Goal: Information Seeking & Learning: Learn about a topic

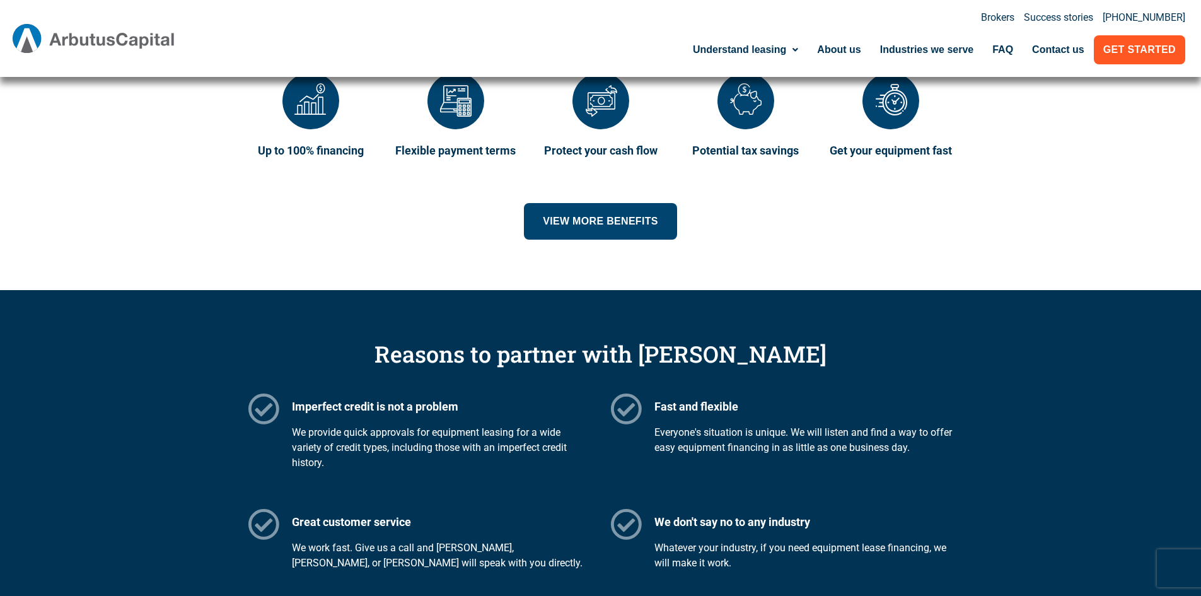
scroll to position [1576, 0]
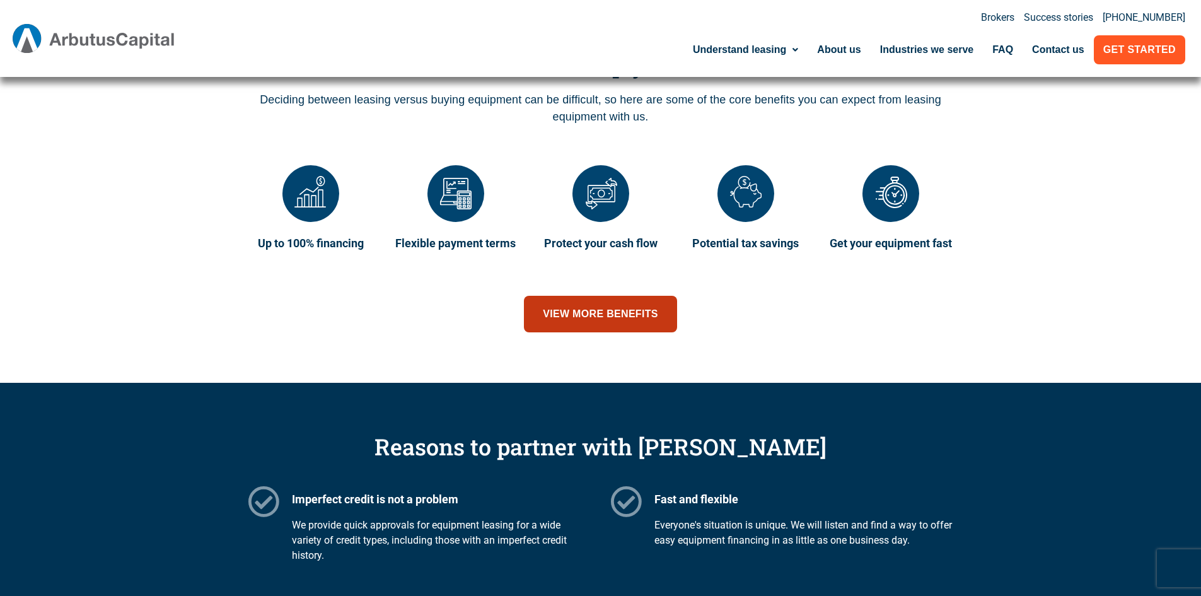
click at [607, 327] on link "View more benefits" at bounding box center [600, 314] width 153 height 37
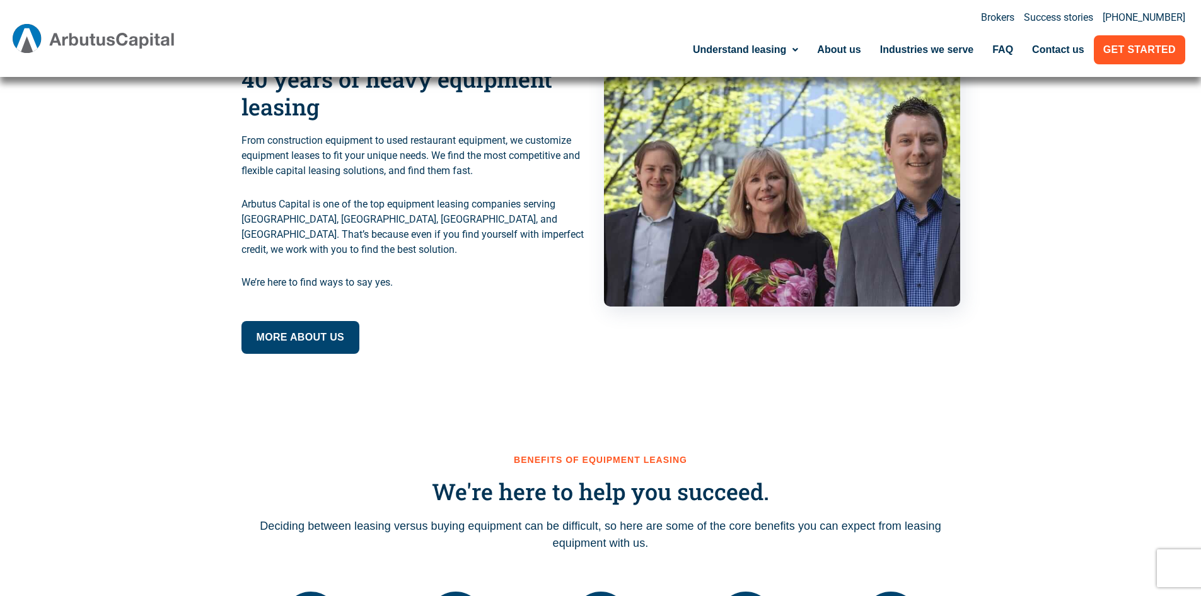
scroll to position [946, 0]
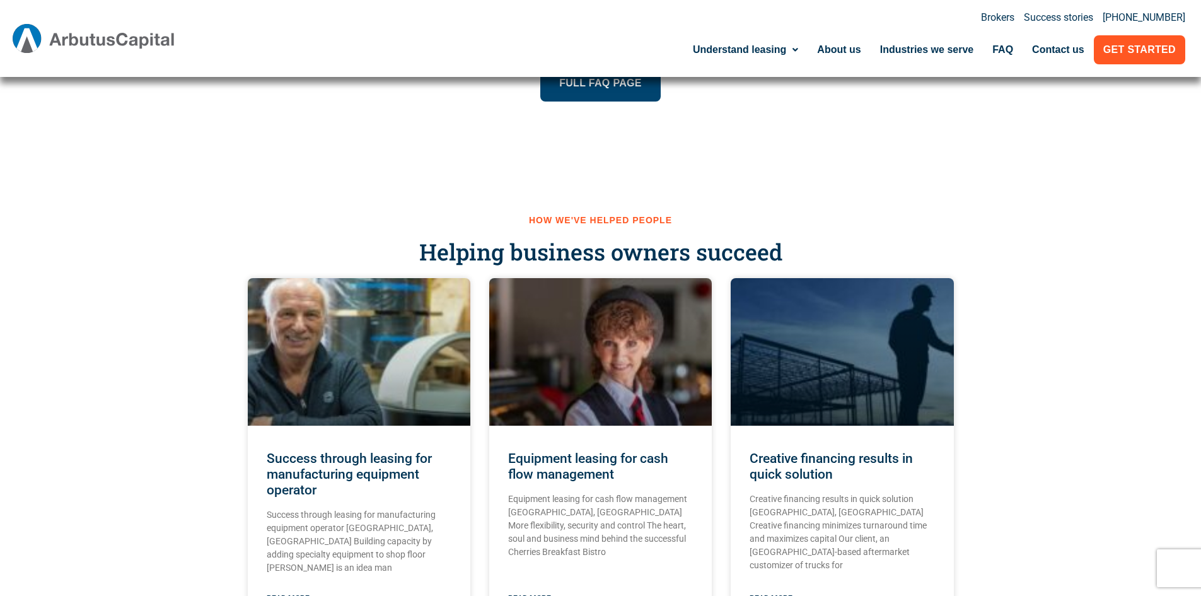
scroll to position [1450, 0]
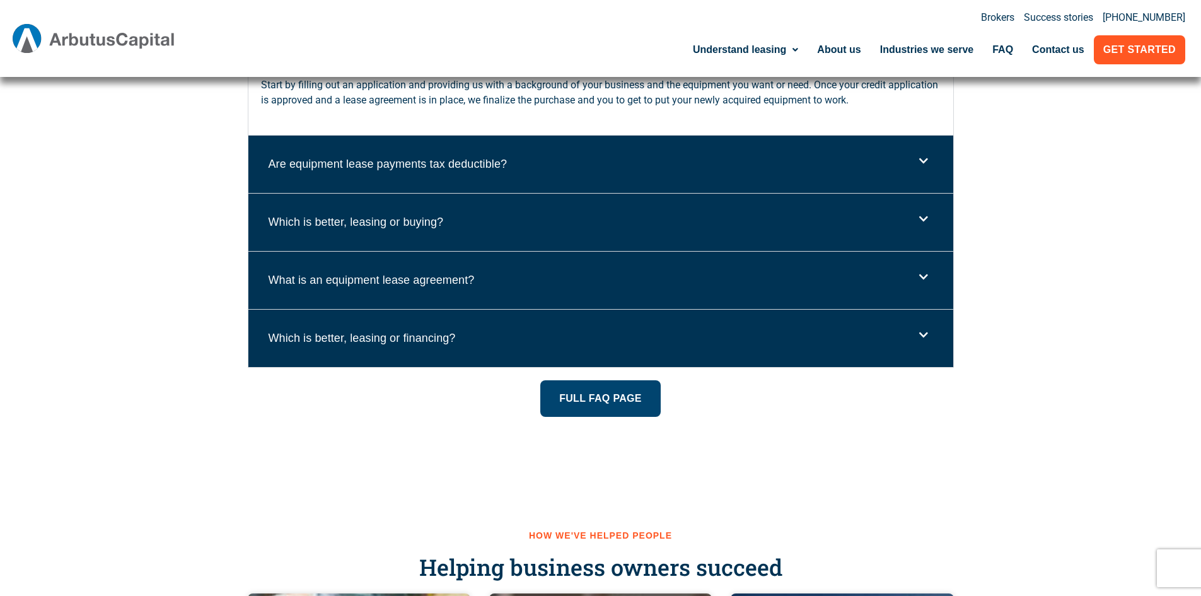
click at [919, 338] on icon at bounding box center [923, 335] width 9 height 10
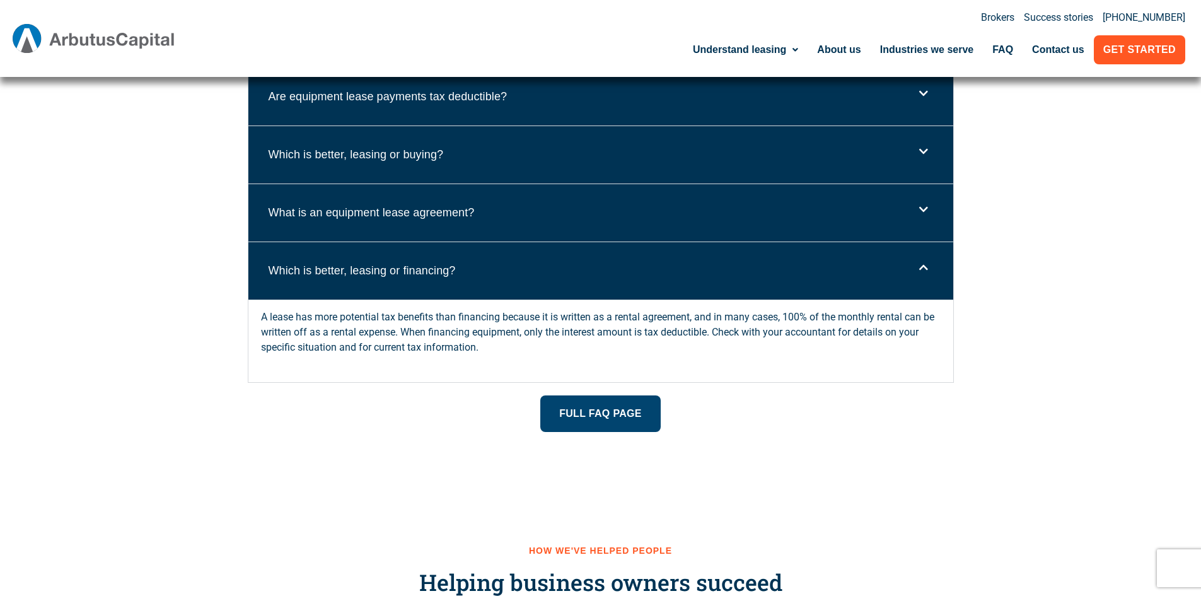
click at [918, 275] on div "Which is better, leasing or financing?" at bounding box center [600, 270] width 705 height 57
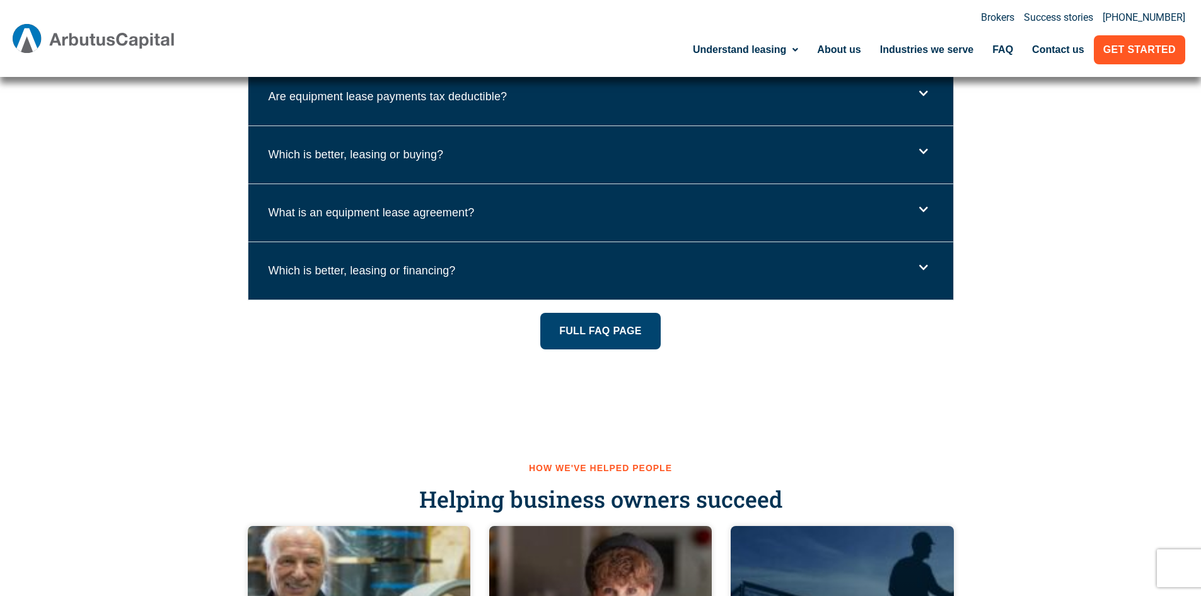
click at [938, 203] on div "What is an equipment lease agreement?" at bounding box center [600, 212] width 705 height 57
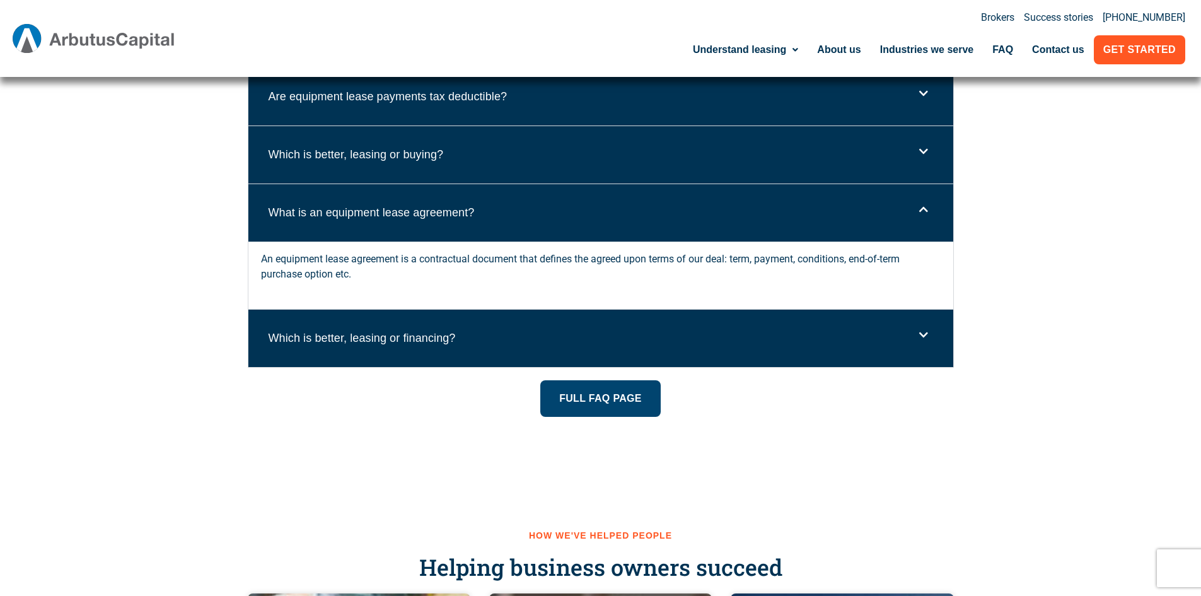
click at [914, 208] on span at bounding box center [920, 209] width 15 height 11
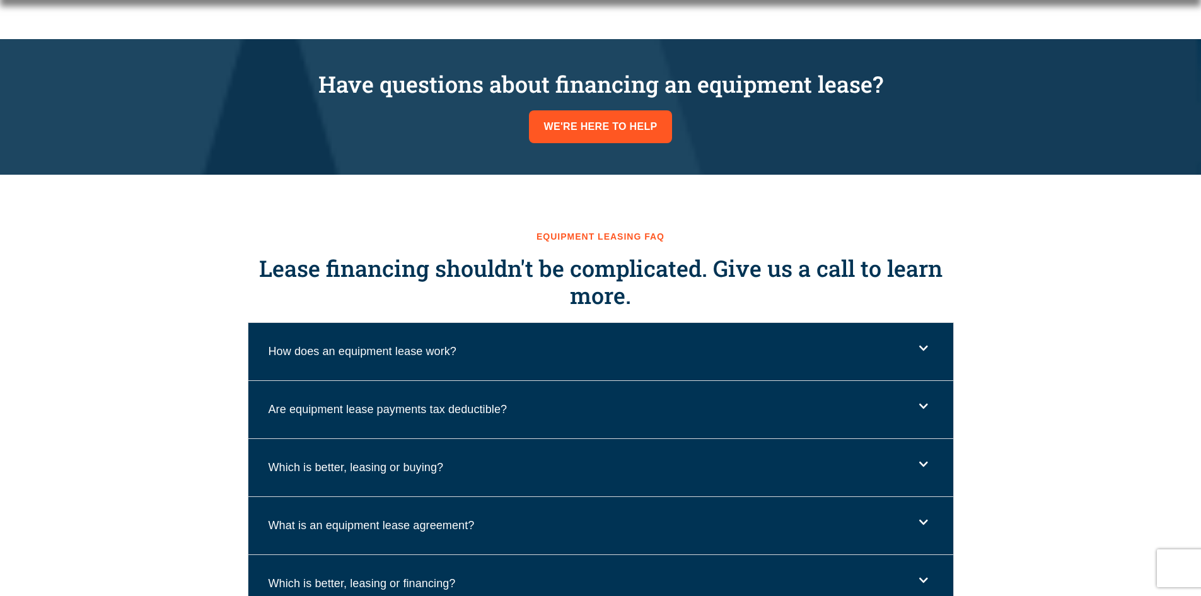
scroll to position [1198, 0]
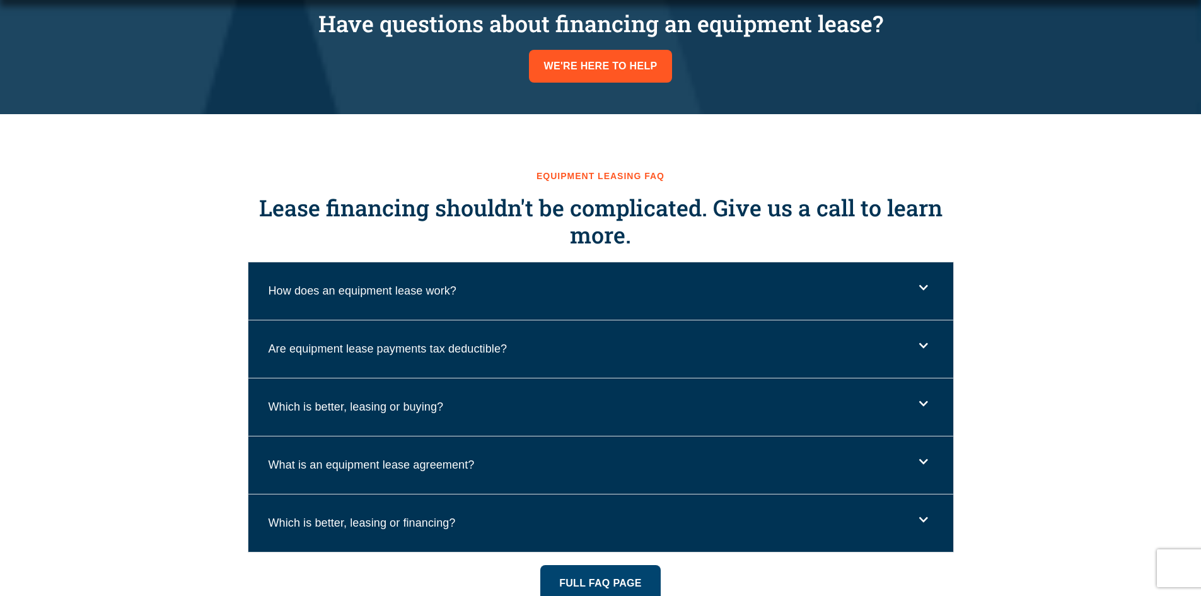
click at [920, 342] on icon at bounding box center [923, 345] width 9 height 10
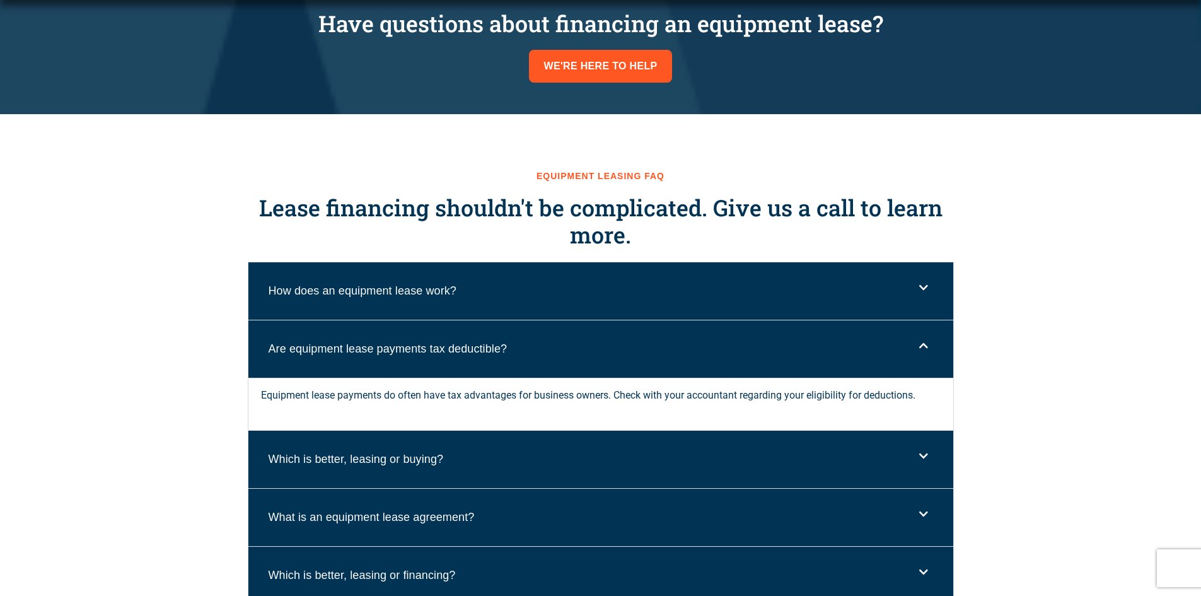
click at [922, 342] on icon at bounding box center [923, 345] width 9 height 10
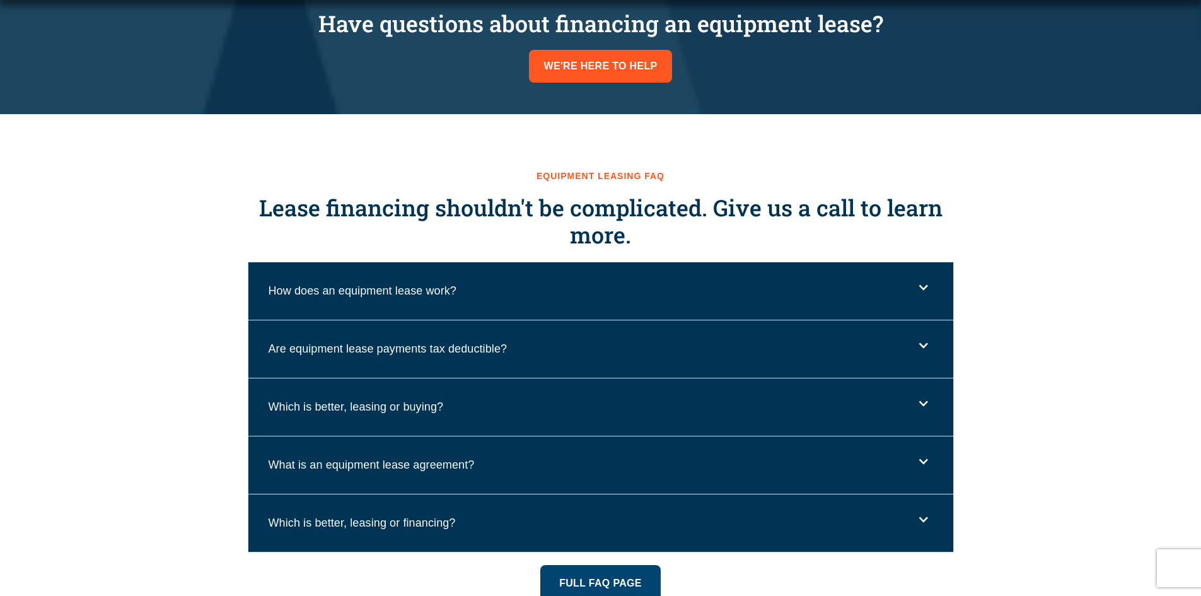
click at [936, 277] on div "How does an equipment lease work?" at bounding box center [600, 290] width 705 height 57
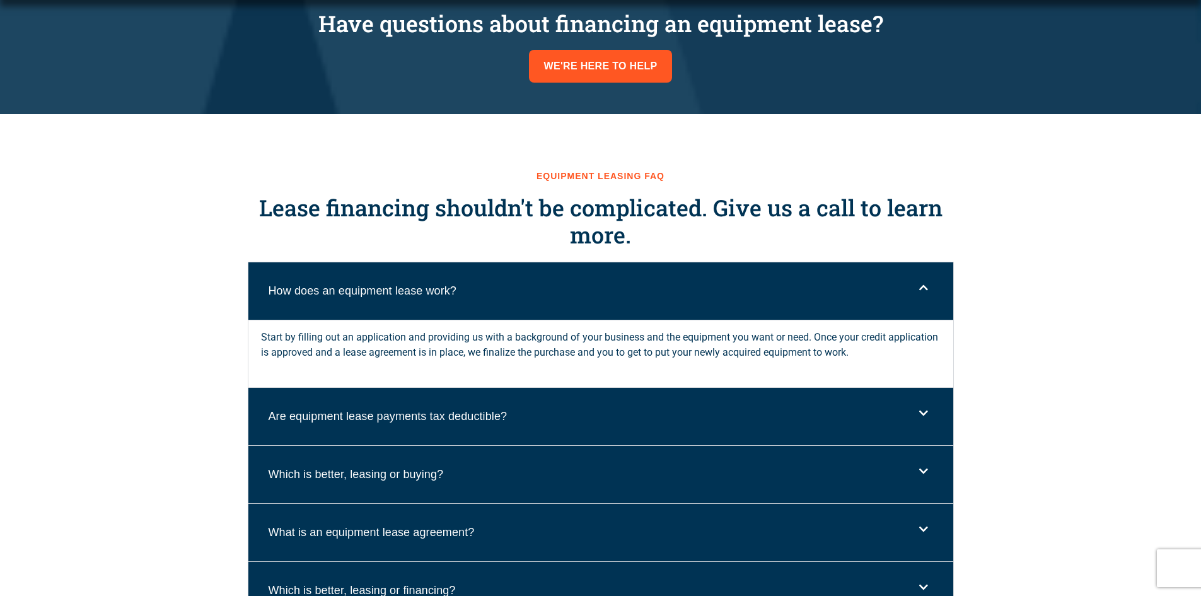
click at [917, 294] on div "How does an equipment lease work?" at bounding box center [600, 290] width 705 height 57
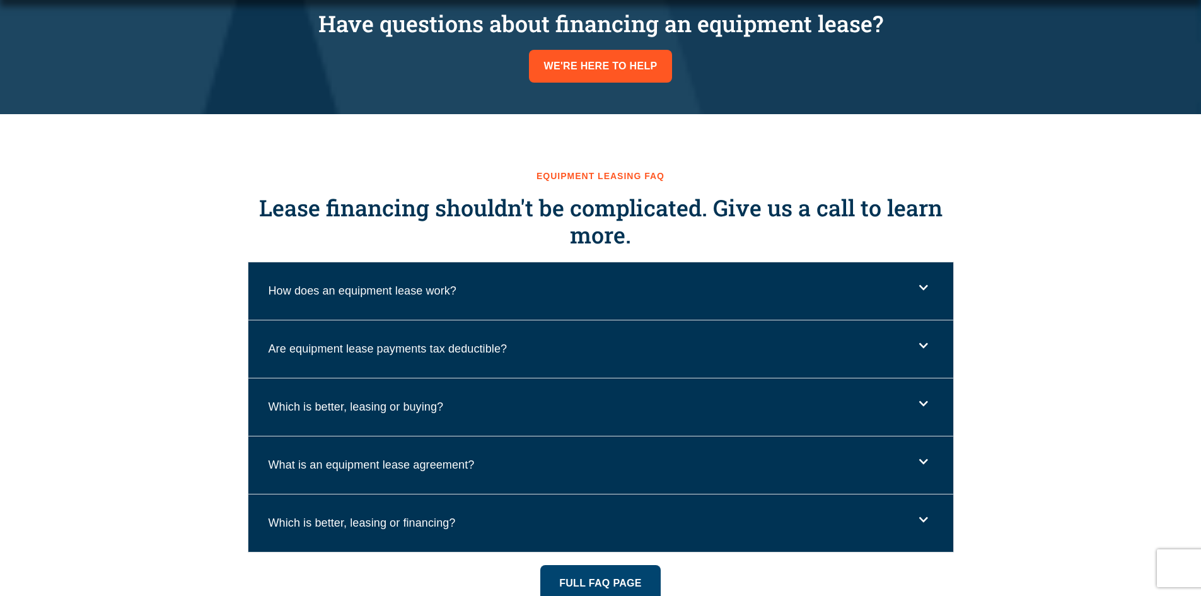
click at [920, 351] on div "Are equipment lease payments tax deductible?" at bounding box center [600, 348] width 705 height 57
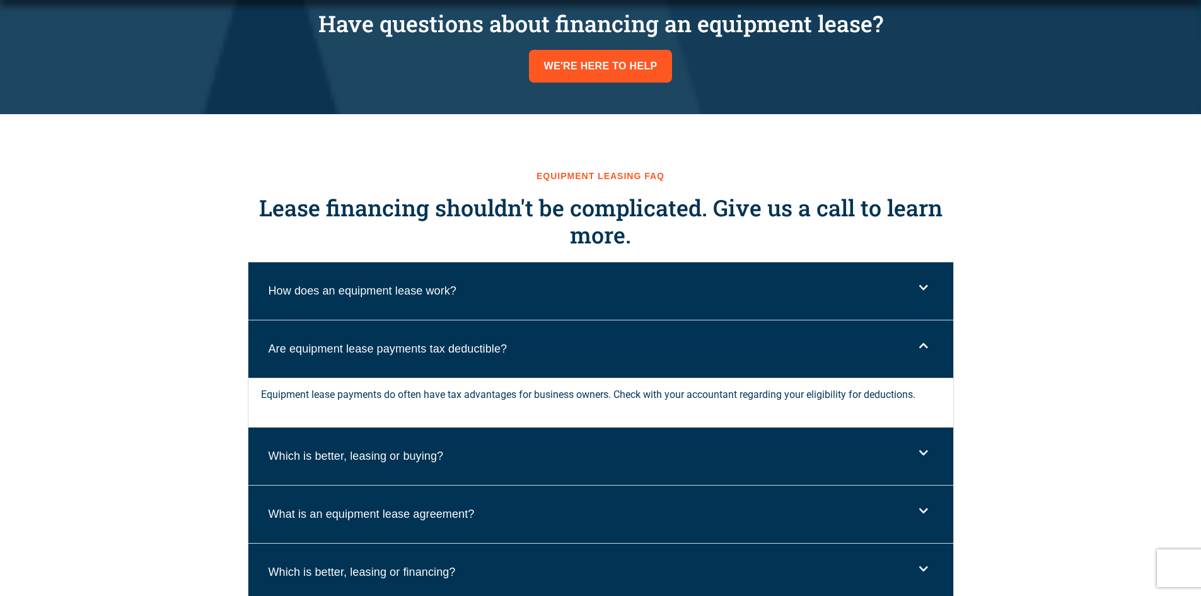
click at [922, 345] on icon at bounding box center [923, 345] width 9 height 10
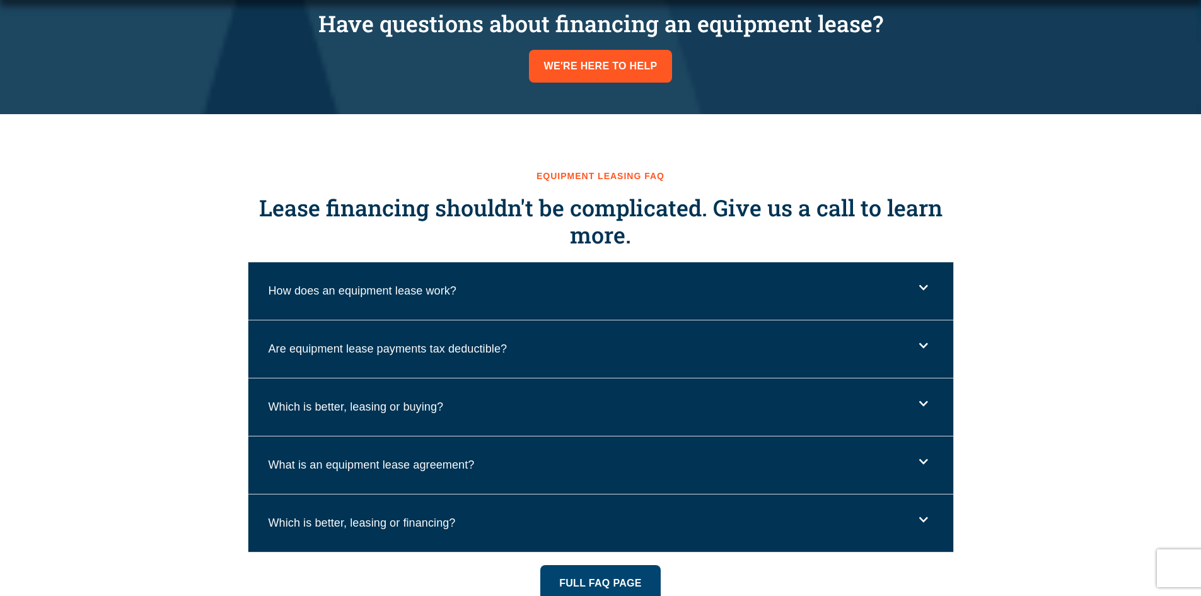
click at [929, 405] on div "Which is better, leasing or buying?" at bounding box center [600, 406] width 705 height 57
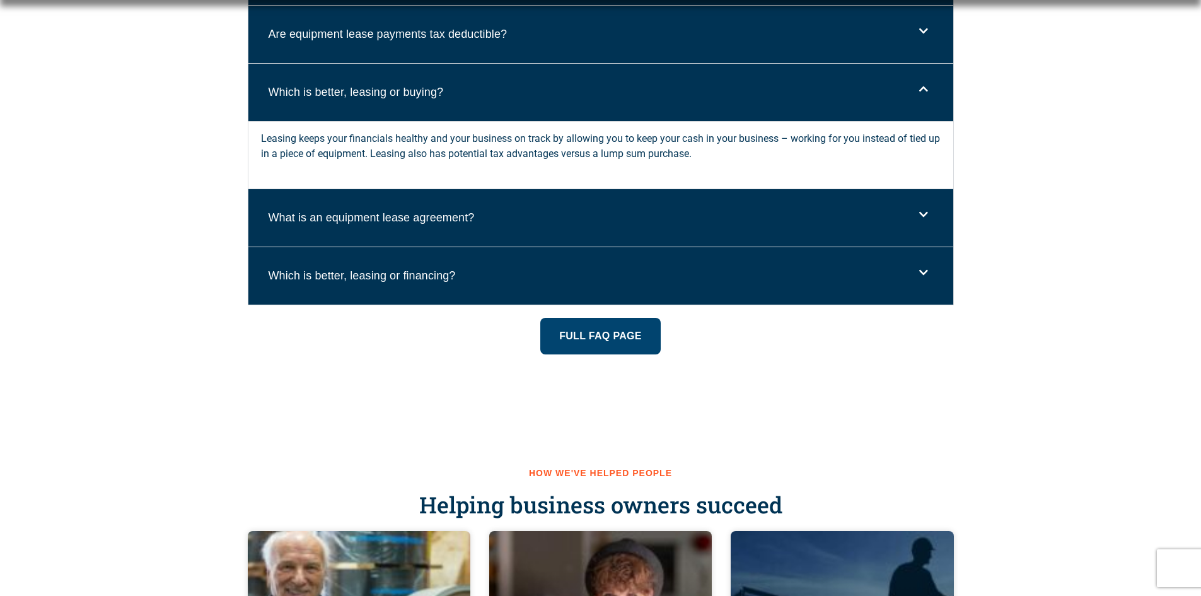
scroll to position [1513, 0]
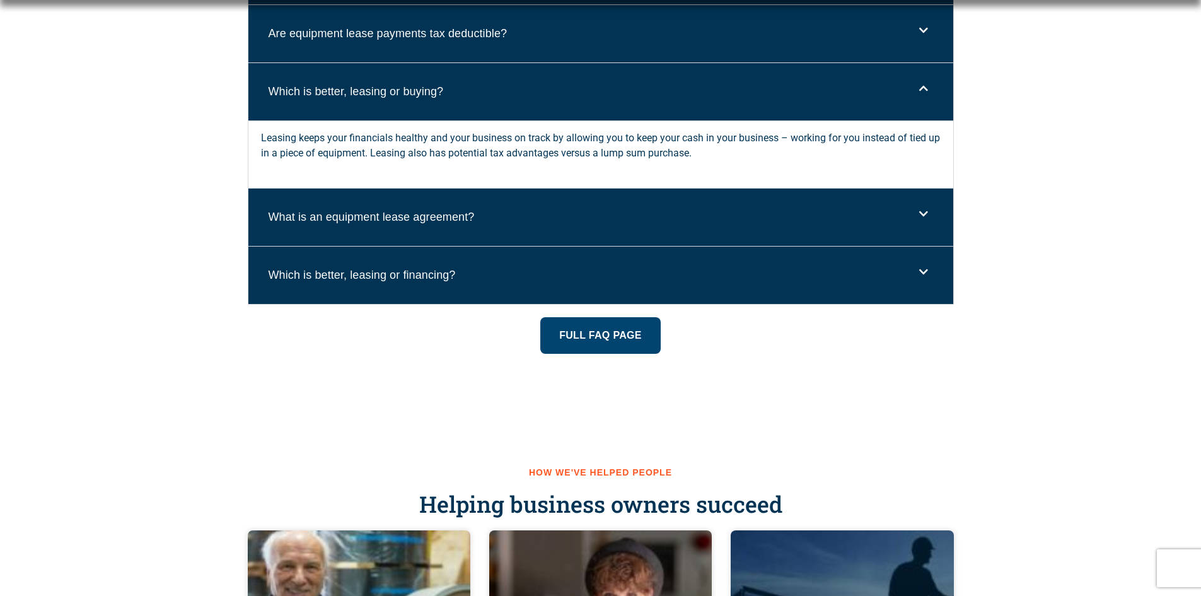
click at [930, 229] on div "What is an equipment lease agreement?" at bounding box center [600, 216] width 705 height 57
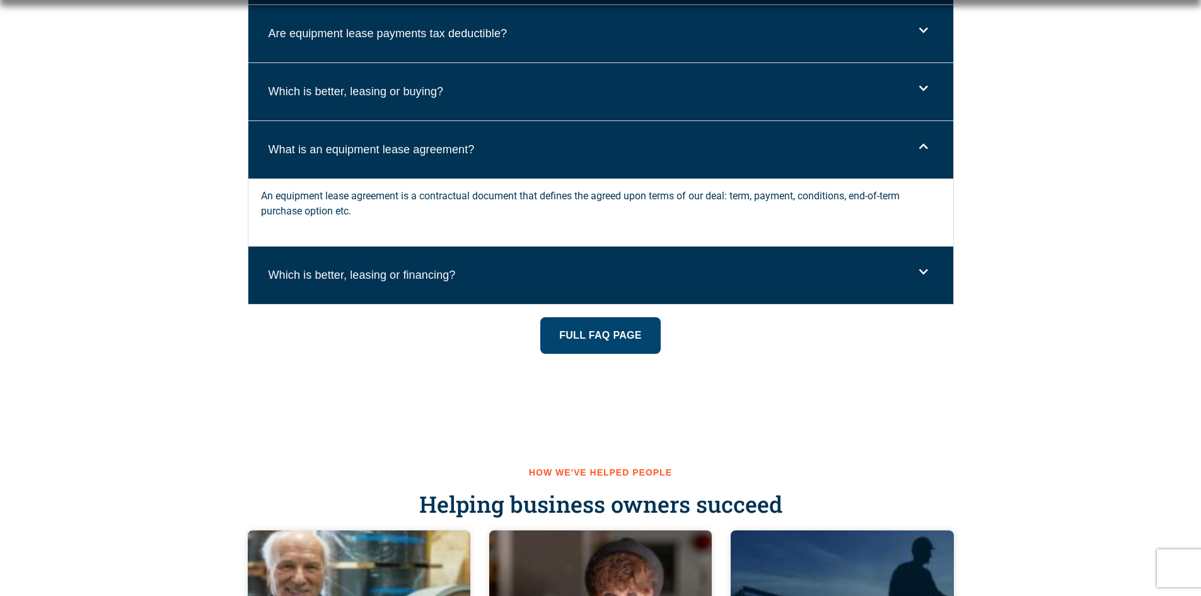
click at [921, 270] on icon at bounding box center [923, 272] width 9 height 10
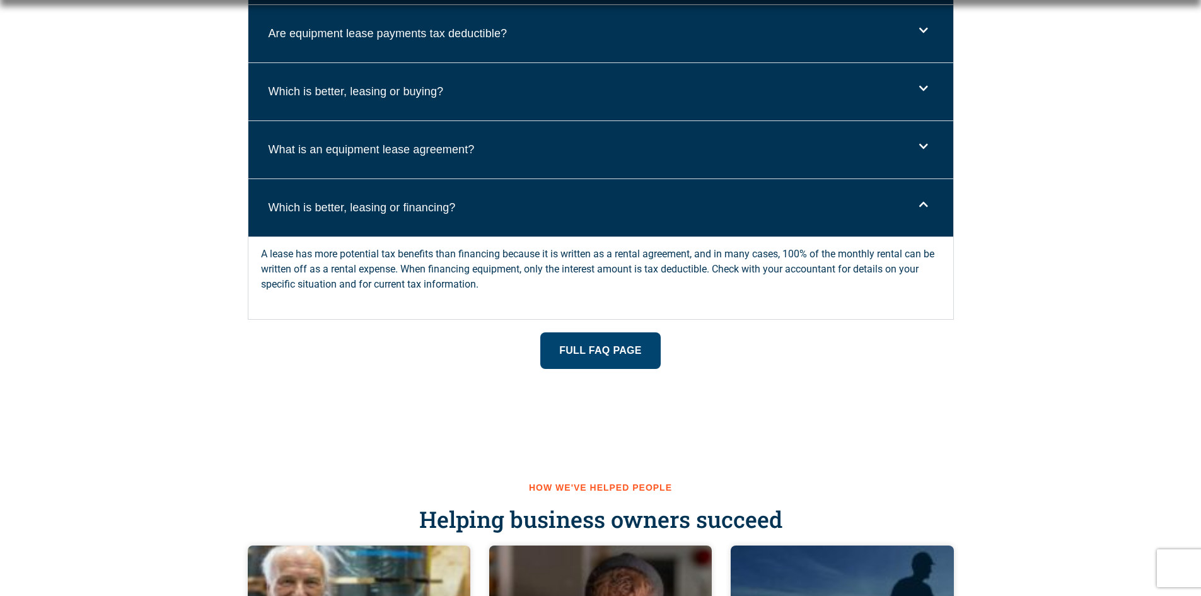
click at [926, 210] on div "Which is better, leasing or financing?" at bounding box center [600, 207] width 705 height 57
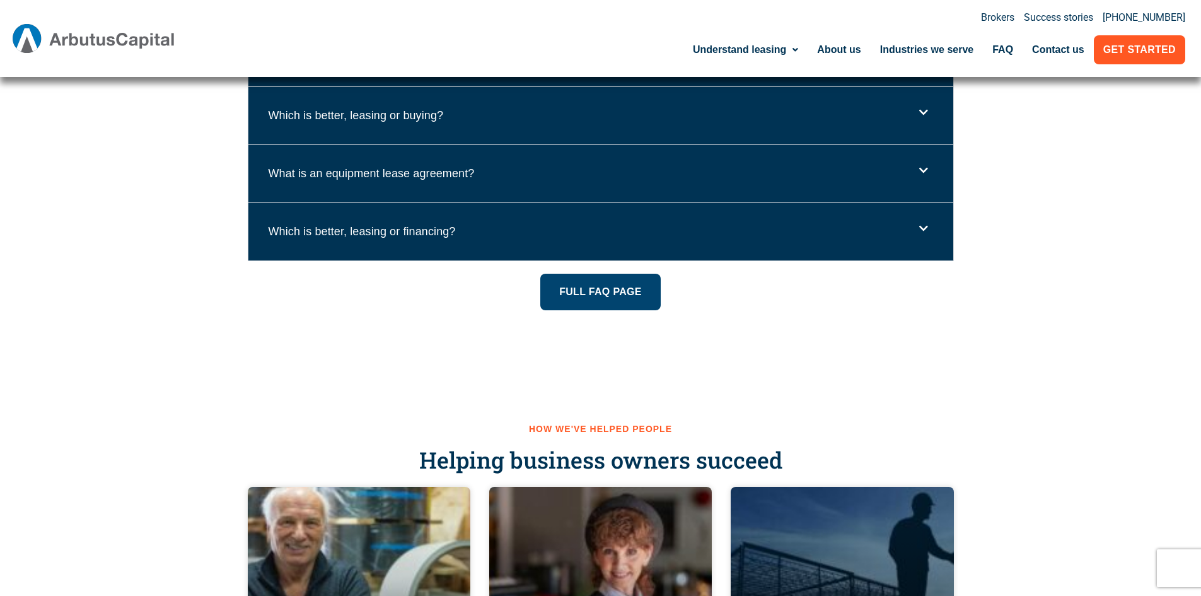
scroll to position [1450, 0]
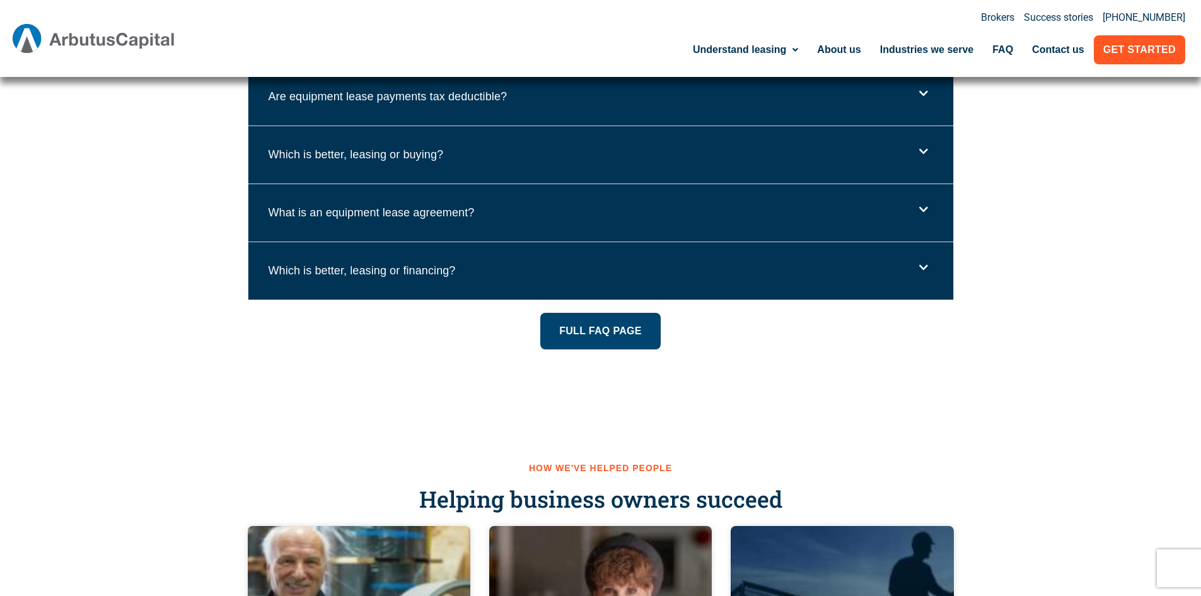
click at [924, 216] on div "What is an equipment lease agreement?" at bounding box center [600, 212] width 705 height 57
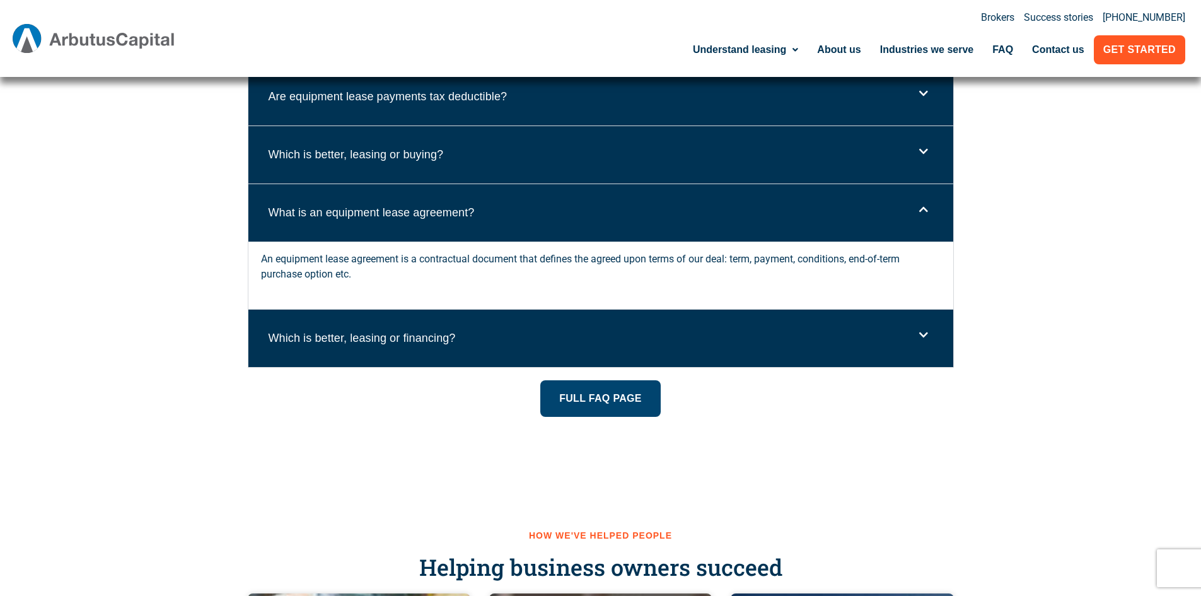
click at [919, 212] on icon at bounding box center [923, 209] width 9 height 10
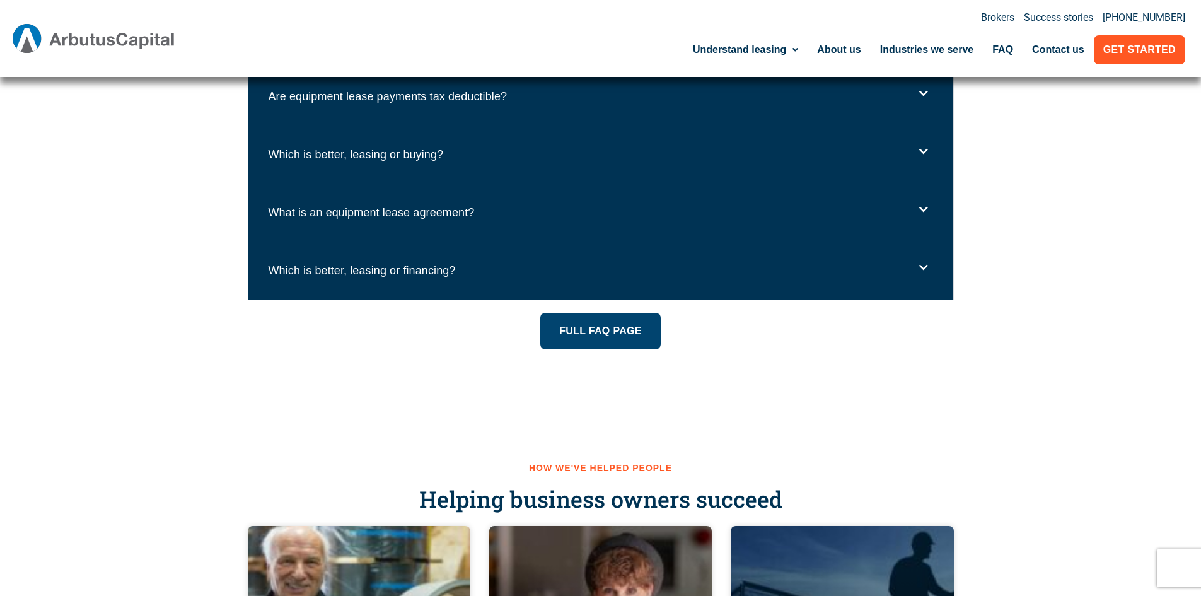
click at [927, 155] on icon at bounding box center [923, 151] width 9 height 10
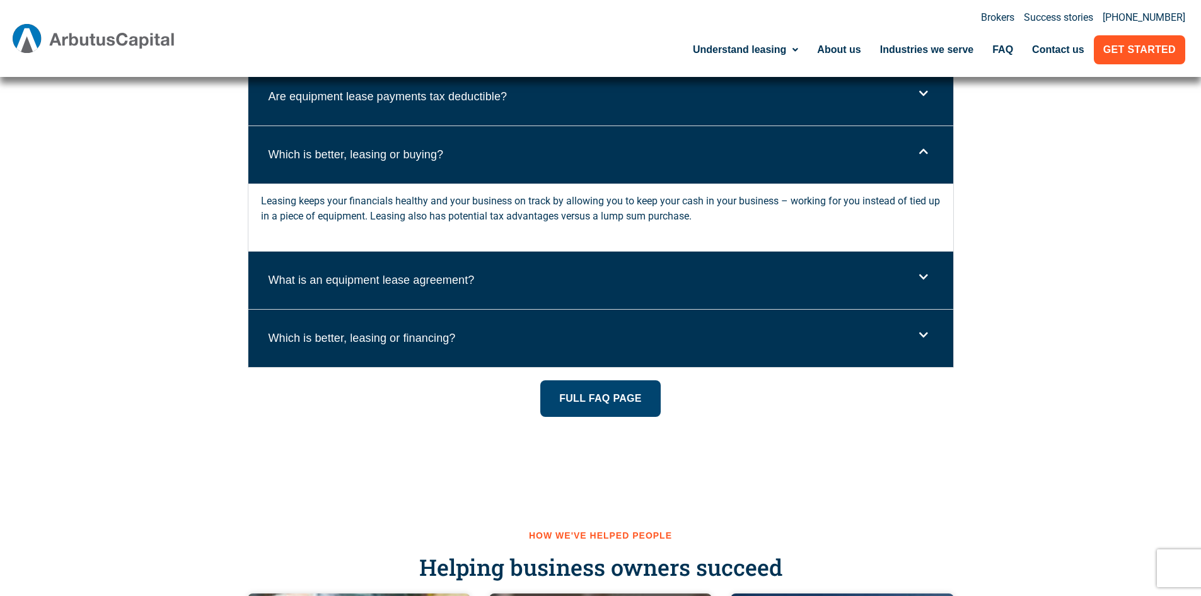
click at [924, 163] on div "Which is better, leasing or buying?" at bounding box center [600, 154] width 705 height 57
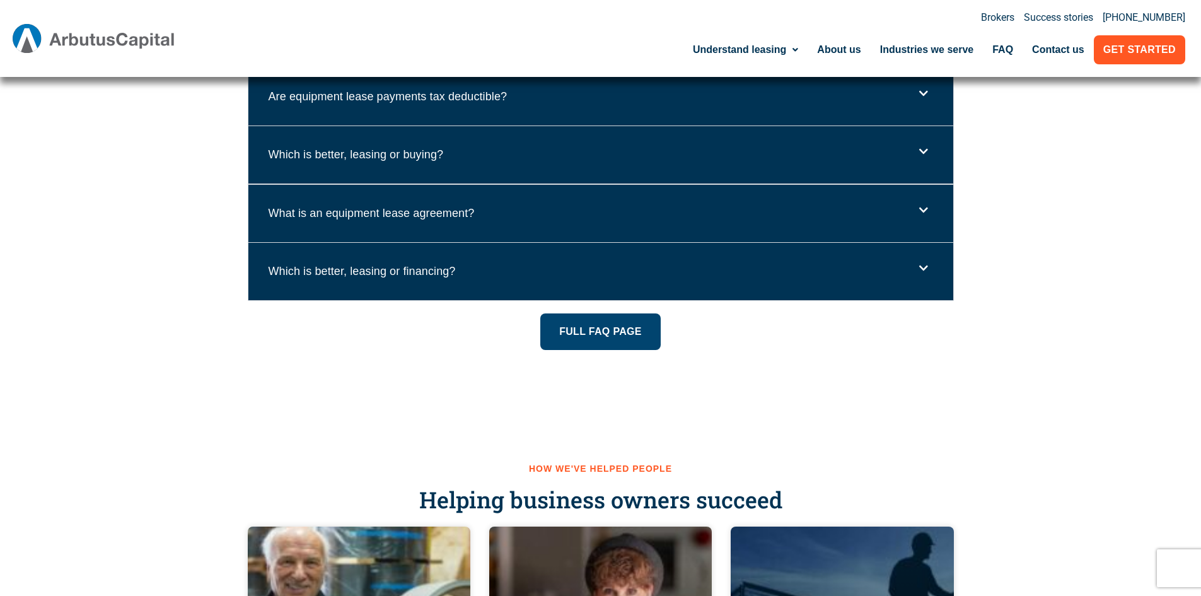
click at [925, 105] on div "Are equipment lease payments tax deductible?" at bounding box center [600, 96] width 705 height 57
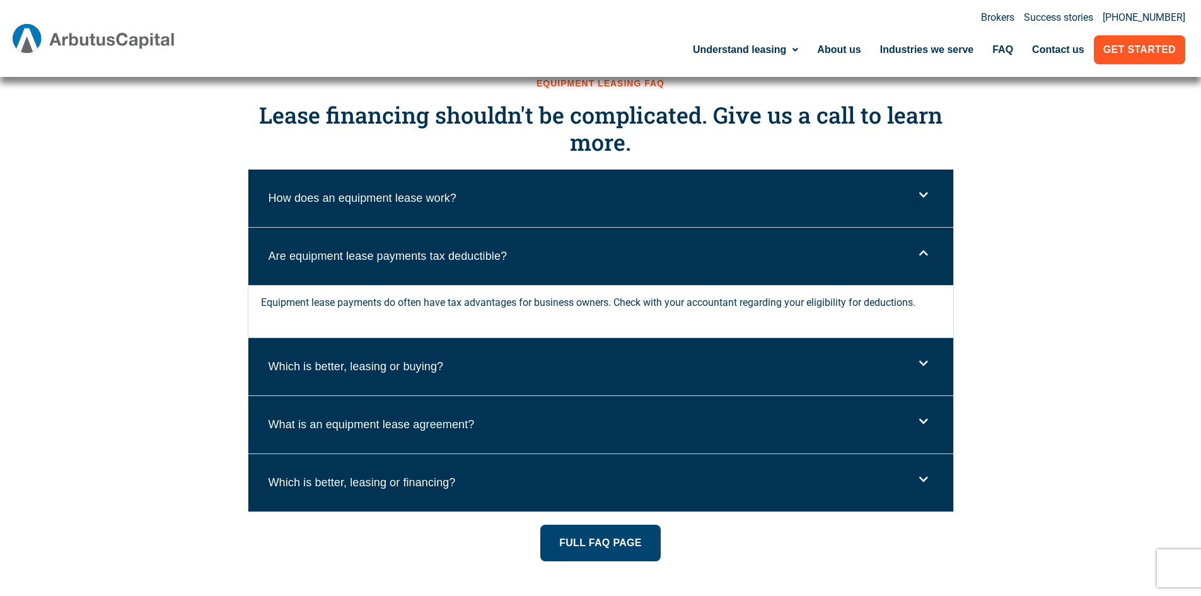
scroll to position [1135, 0]
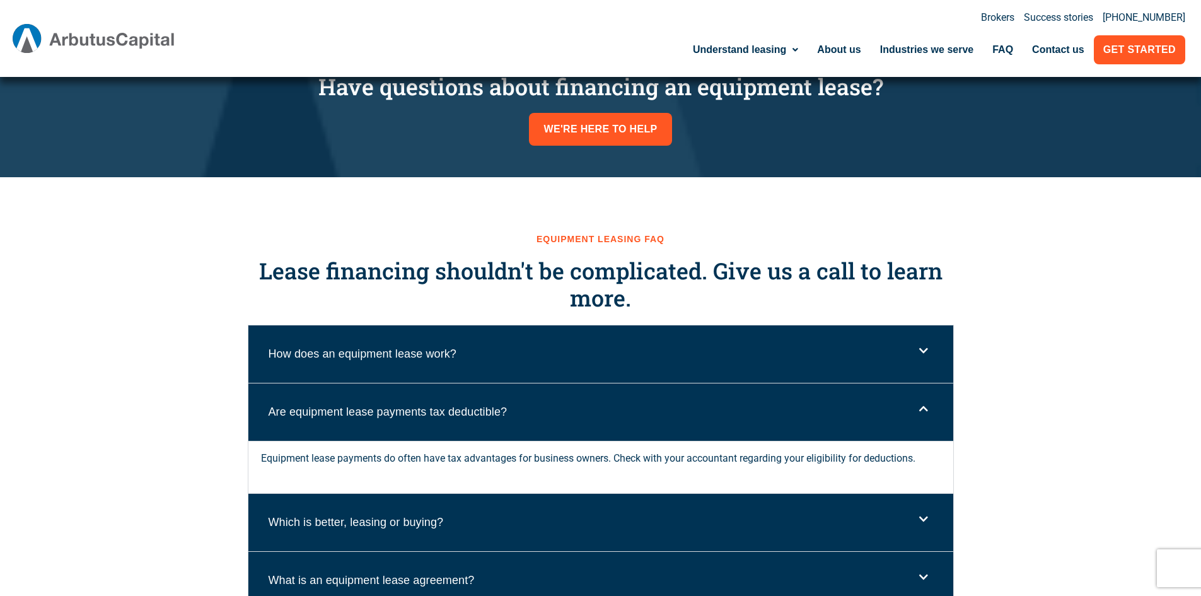
click at [931, 414] on div "Are equipment lease payments tax deductible?" at bounding box center [600, 411] width 705 height 57
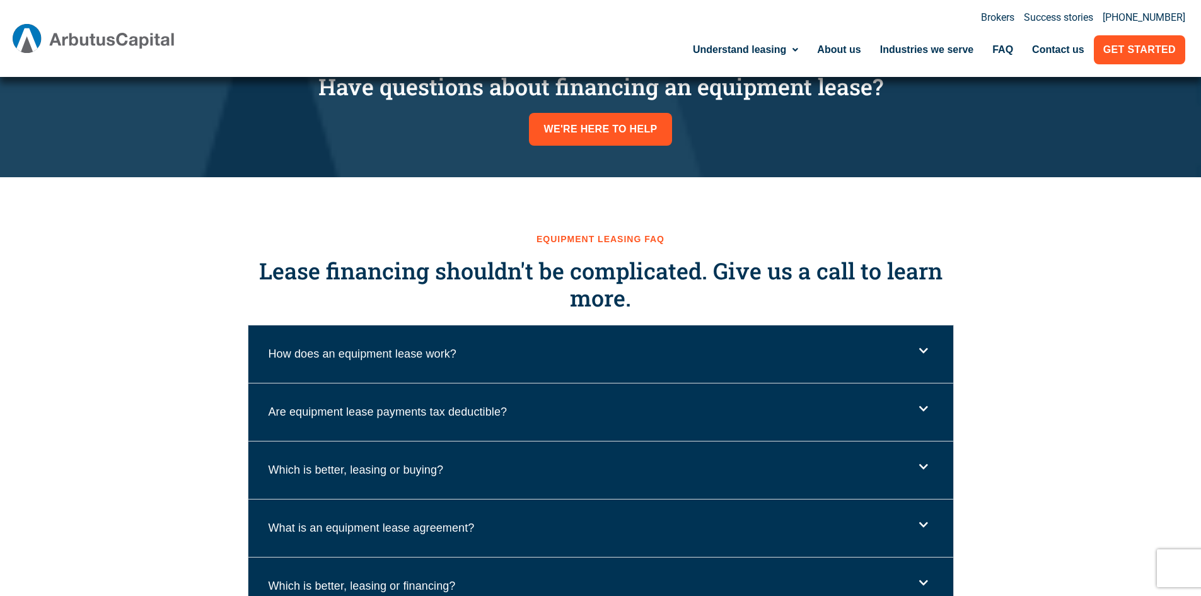
click at [918, 344] on div "How does an equipment lease work?" at bounding box center [600, 353] width 705 height 57
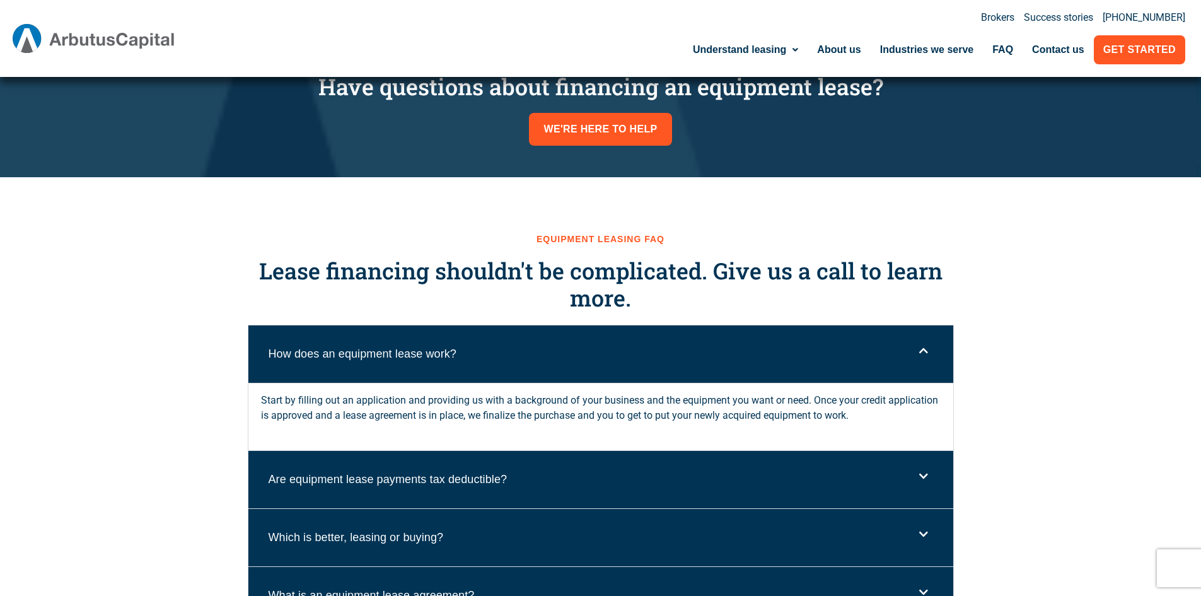
click at [922, 342] on div "How does an equipment lease work?" at bounding box center [600, 353] width 705 height 57
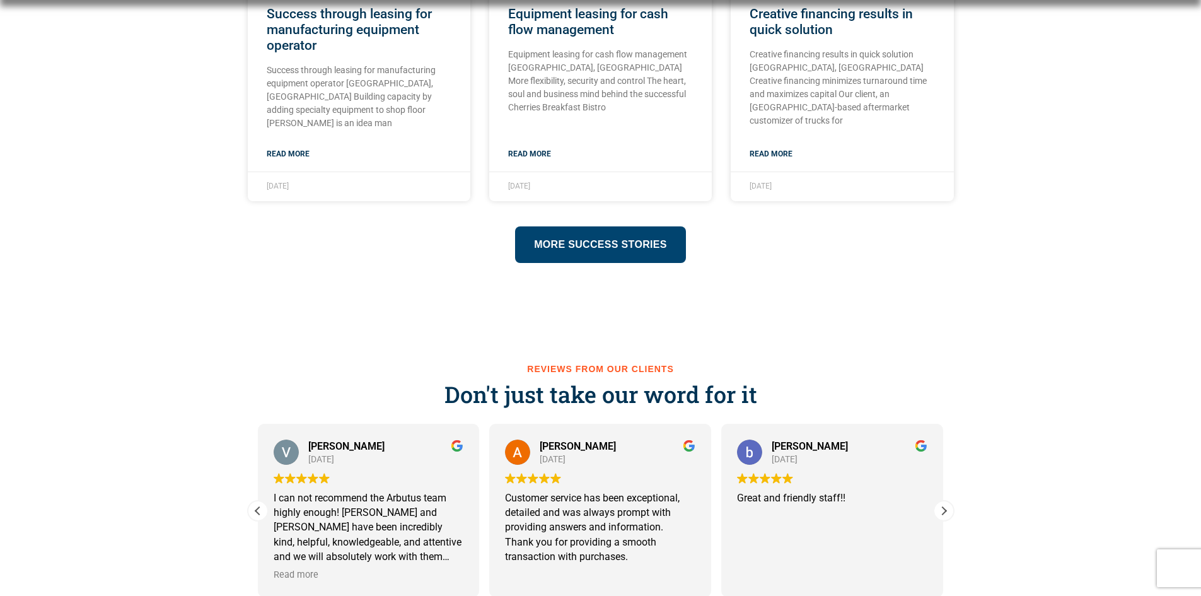
scroll to position [2333, 0]
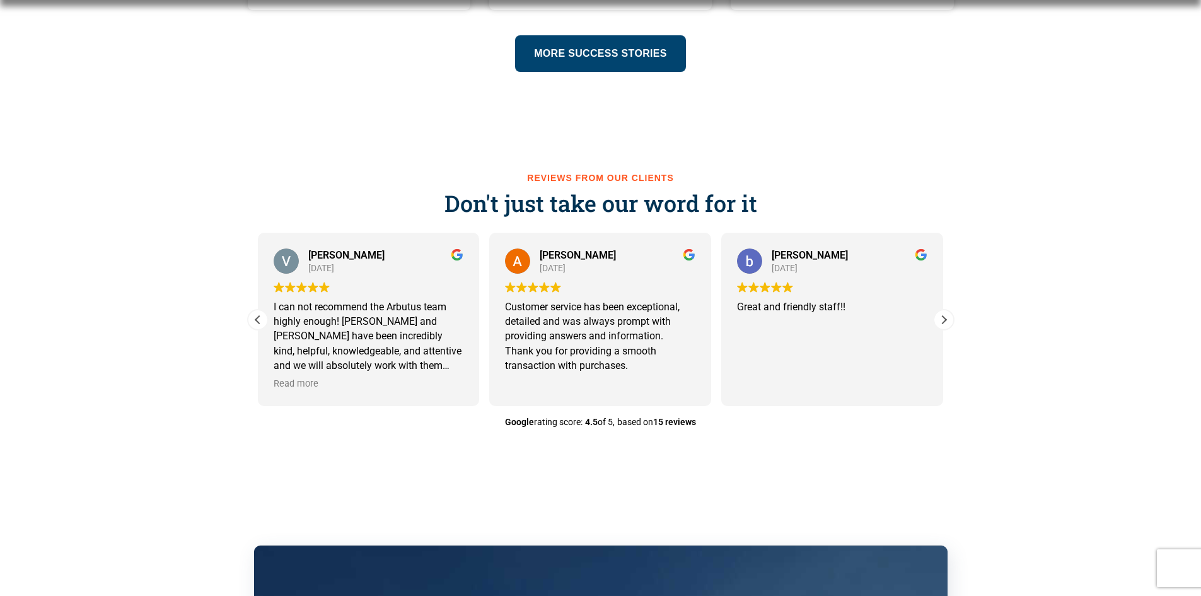
drag, startPoint x: 908, startPoint y: 340, endPoint x: 400, endPoint y: 377, distance: 510.1
click at [400, 377] on div "Veronica Larson 6 May 2024 I can not recommend the Arbutus team highly enough! …" at bounding box center [601, 317] width 696 height 177
click at [946, 322] on div "Next review" at bounding box center [943, 319] width 19 height 19
drag, startPoint x: 253, startPoint y: 313, endPoint x: 274, endPoint y: 315, distance: 21.5
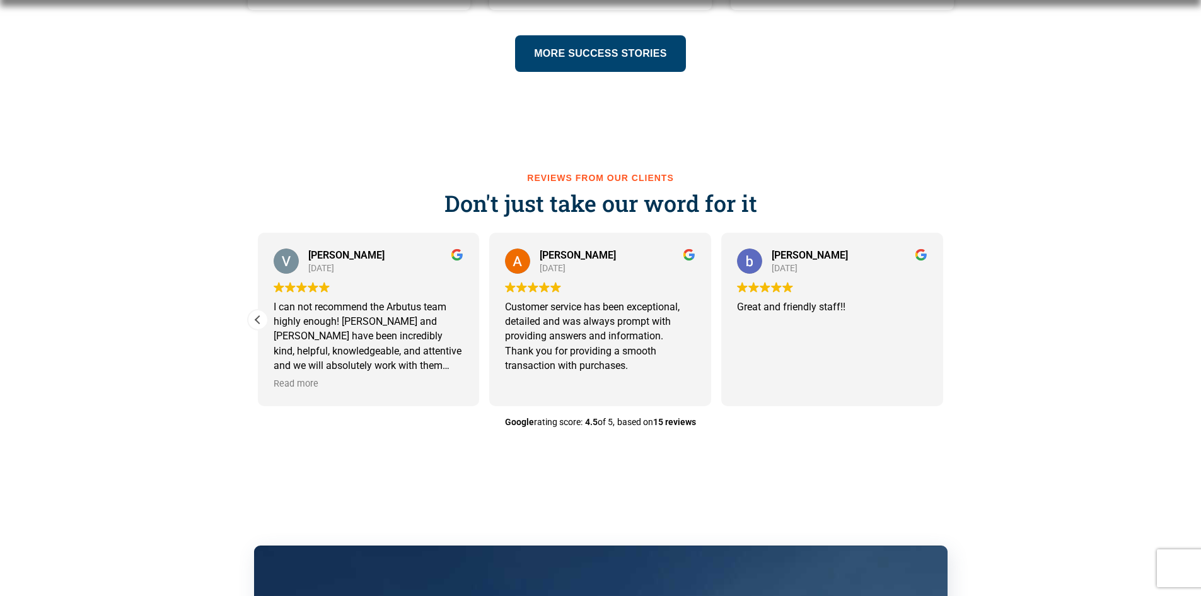
click at [257, 313] on div "Previous review" at bounding box center [257, 319] width 19 height 19
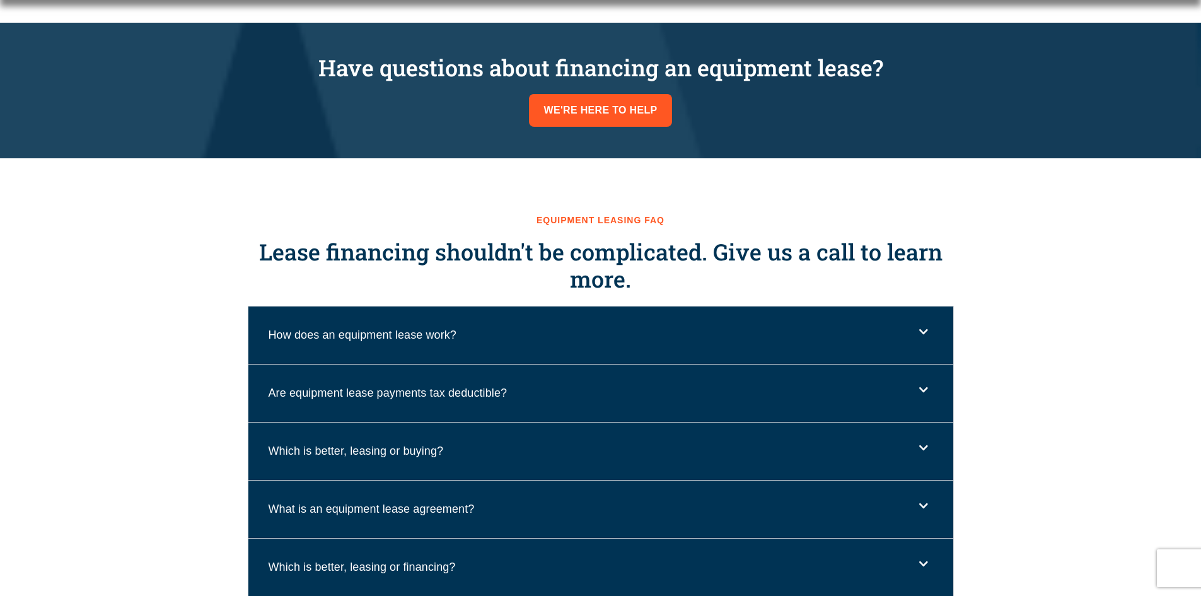
scroll to position [1335, 0]
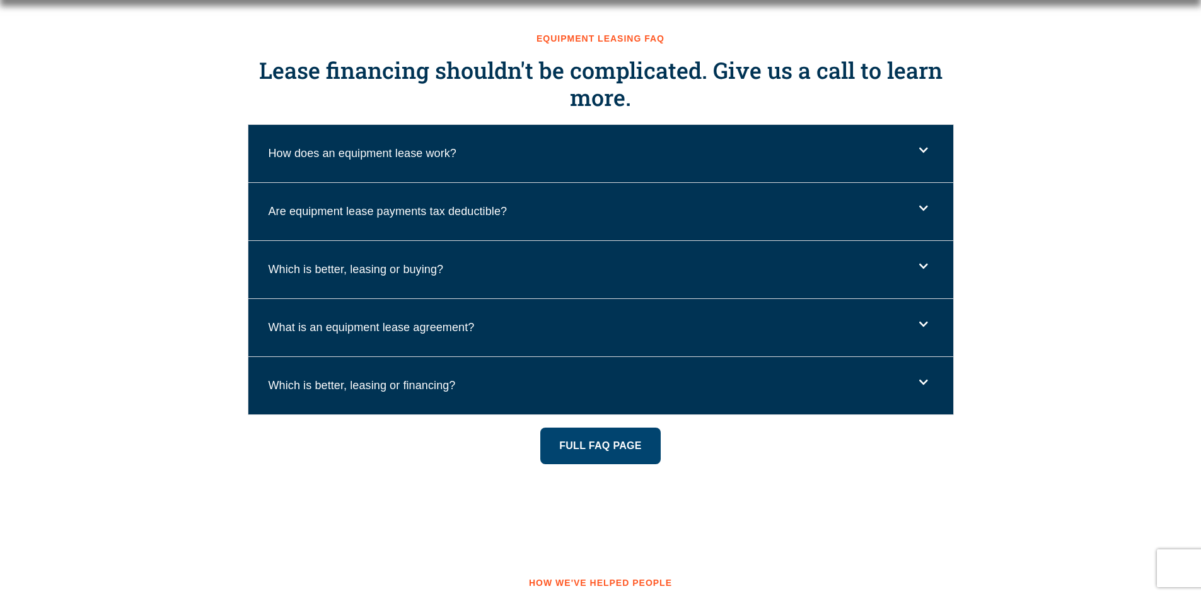
drag, startPoint x: 915, startPoint y: 384, endPoint x: 916, endPoint y: 366, distance: 18.3
click at [916, 385] on span at bounding box center [920, 382] width 15 height 11
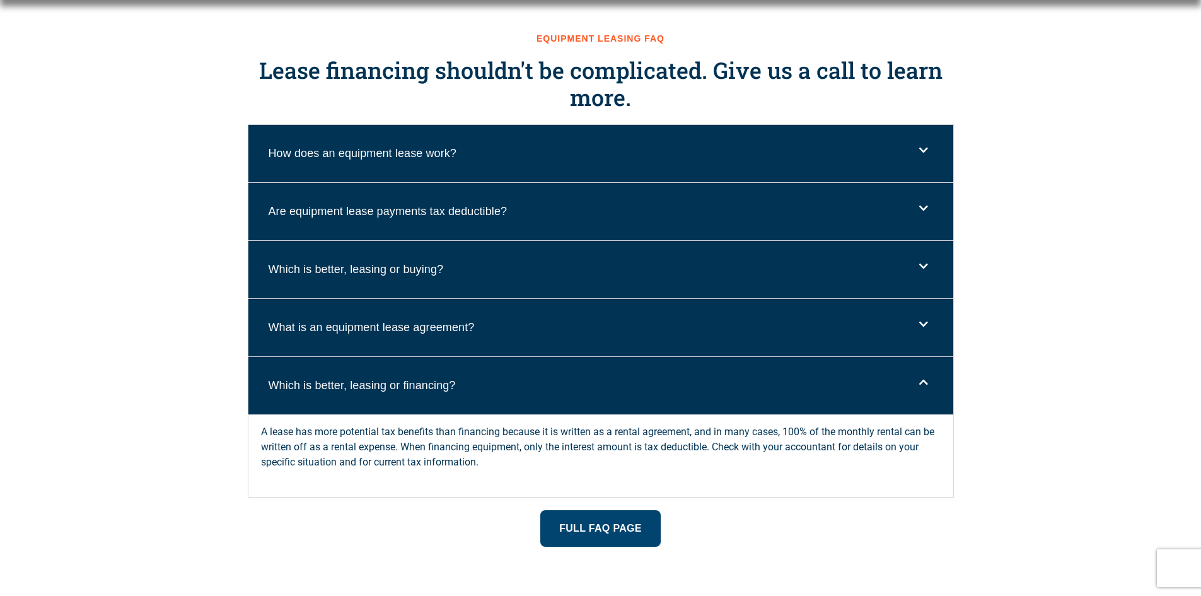
click at [925, 329] on div "What is an equipment lease agreement?" at bounding box center [600, 327] width 705 height 57
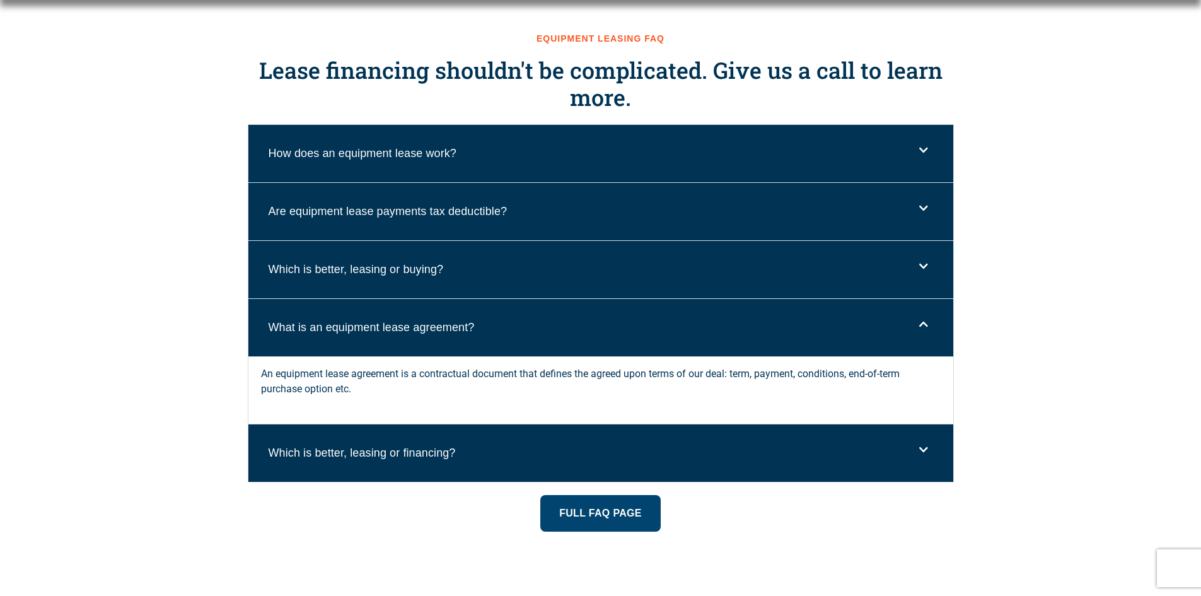
click at [927, 277] on div "Which is better, leasing or buying?" at bounding box center [600, 269] width 705 height 57
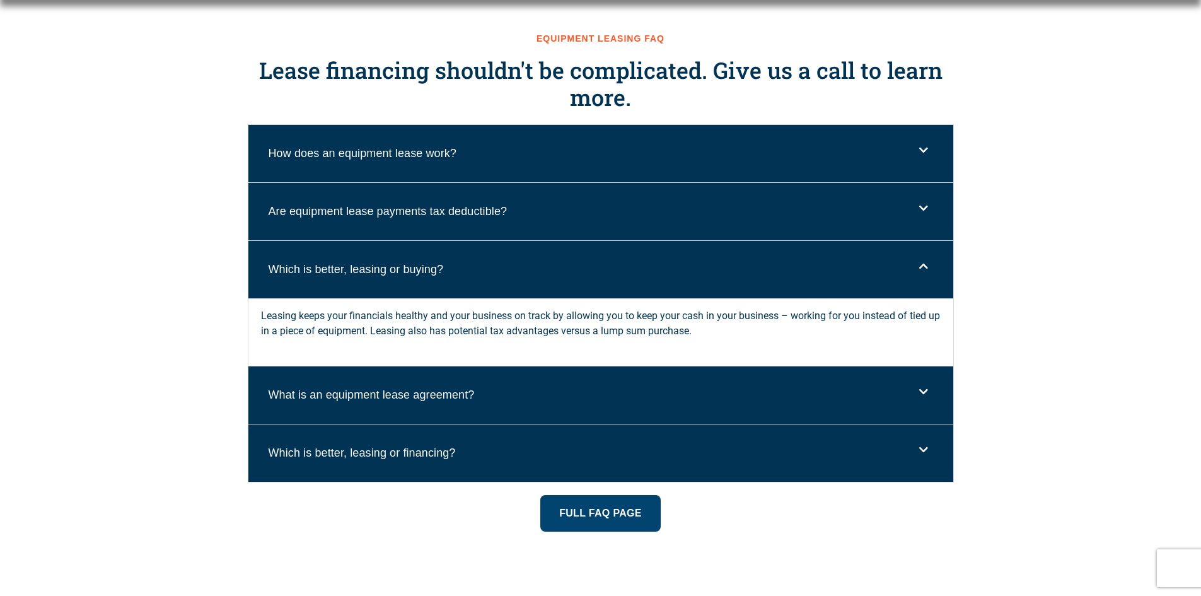
click at [930, 205] on div "Are equipment lease payments tax deductible?" at bounding box center [600, 211] width 705 height 57
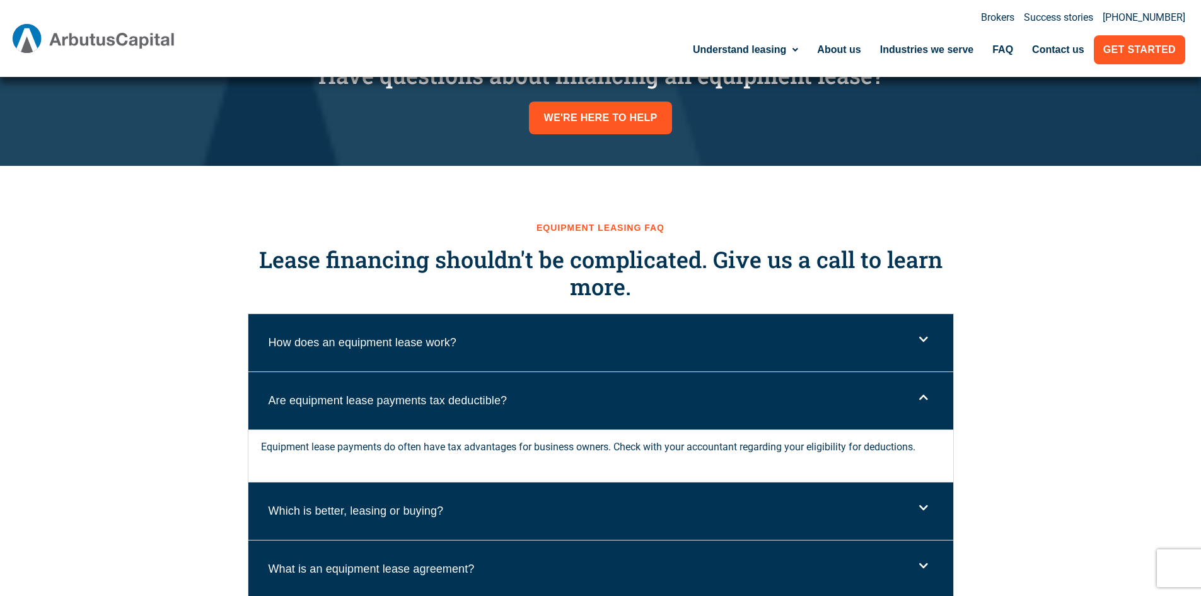
click at [925, 346] on div "How does an equipment lease work?" at bounding box center [600, 342] width 705 height 57
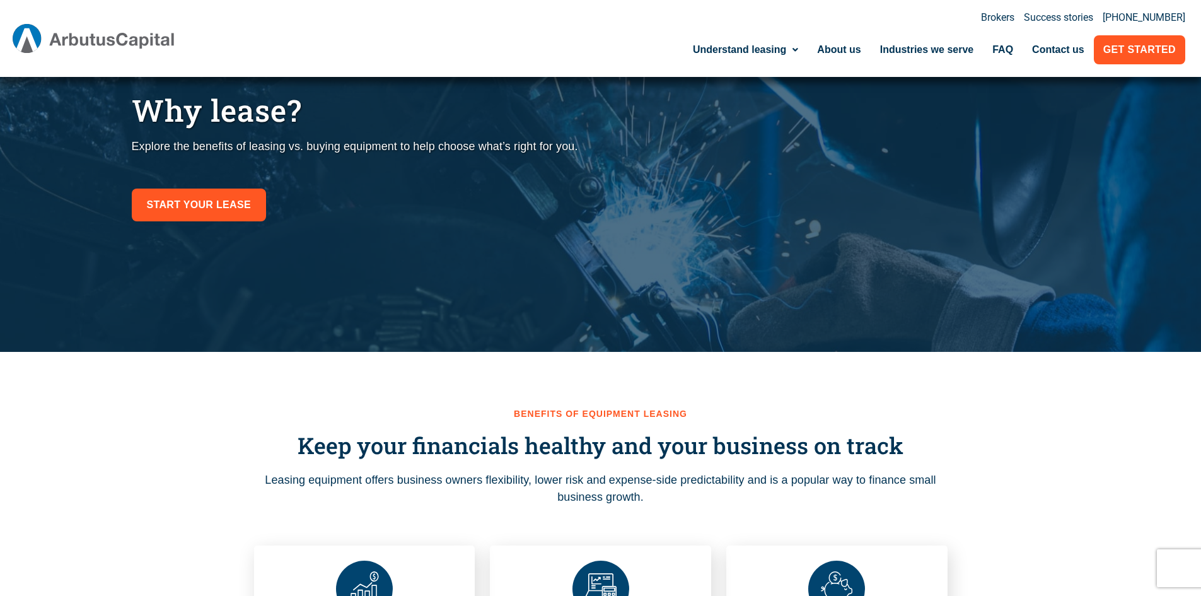
scroll to position [0, 0]
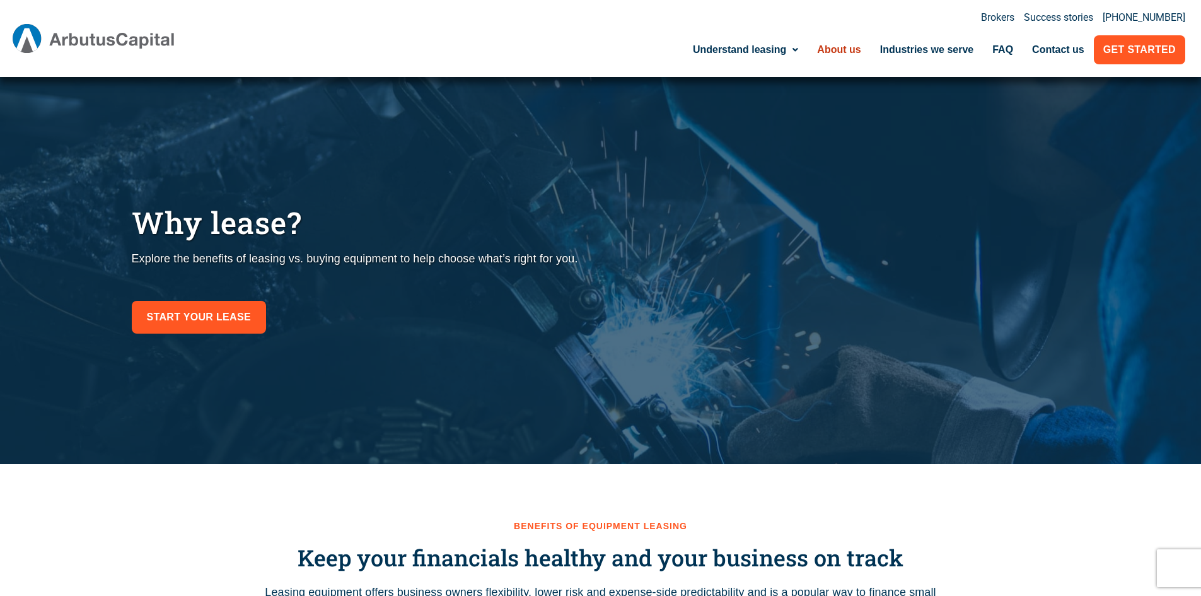
click at [843, 47] on link "About us" at bounding box center [839, 49] width 62 height 29
click at [911, 53] on link "Industries we serve" at bounding box center [927, 49] width 113 height 29
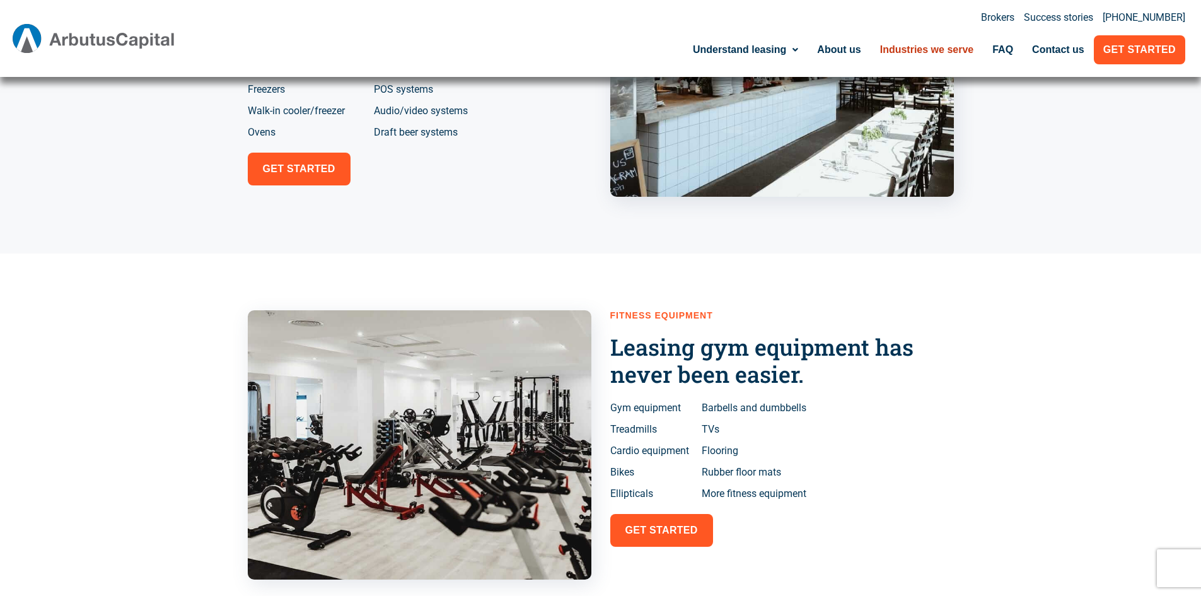
scroll to position [1765, 0]
